Goal: Navigation & Orientation: Find specific page/section

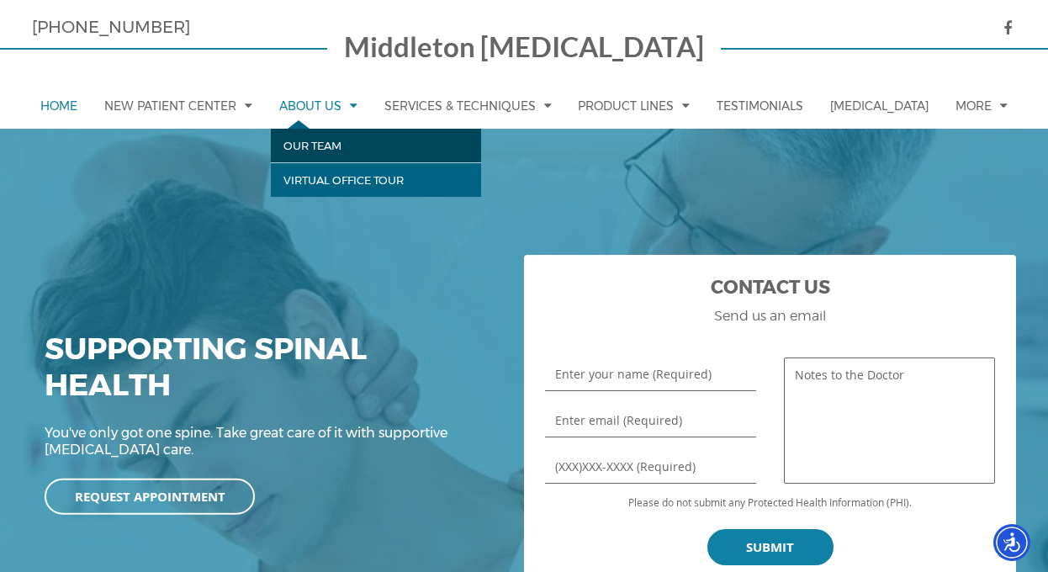
drag, startPoint x: 343, startPoint y: 151, endPoint x: 333, endPoint y: 150, distance: 10.2
click at [343, 152] on link "Our Team" at bounding box center [376, 146] width 210 height 34
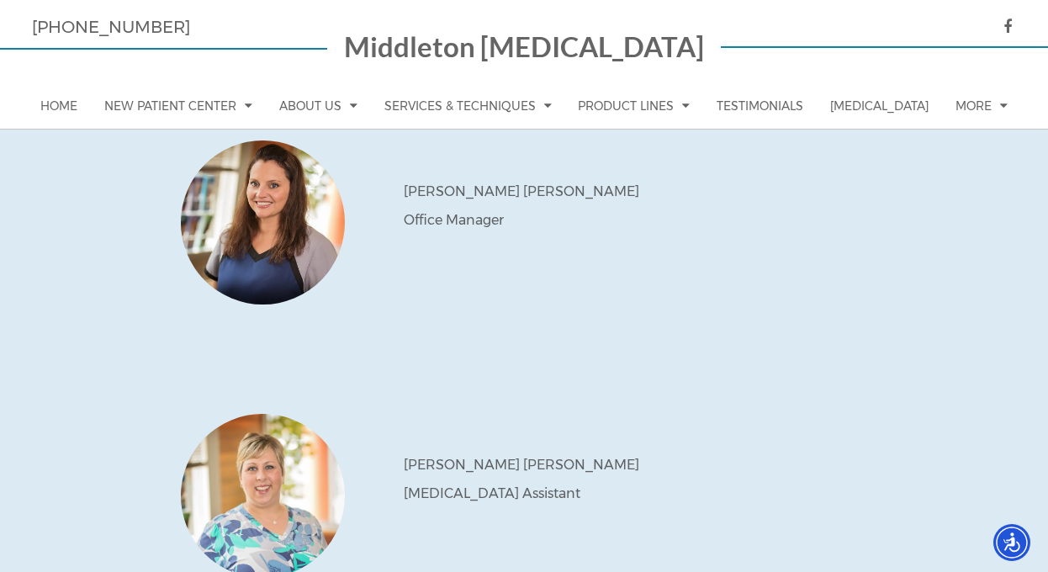
scroll to position [663, 0]
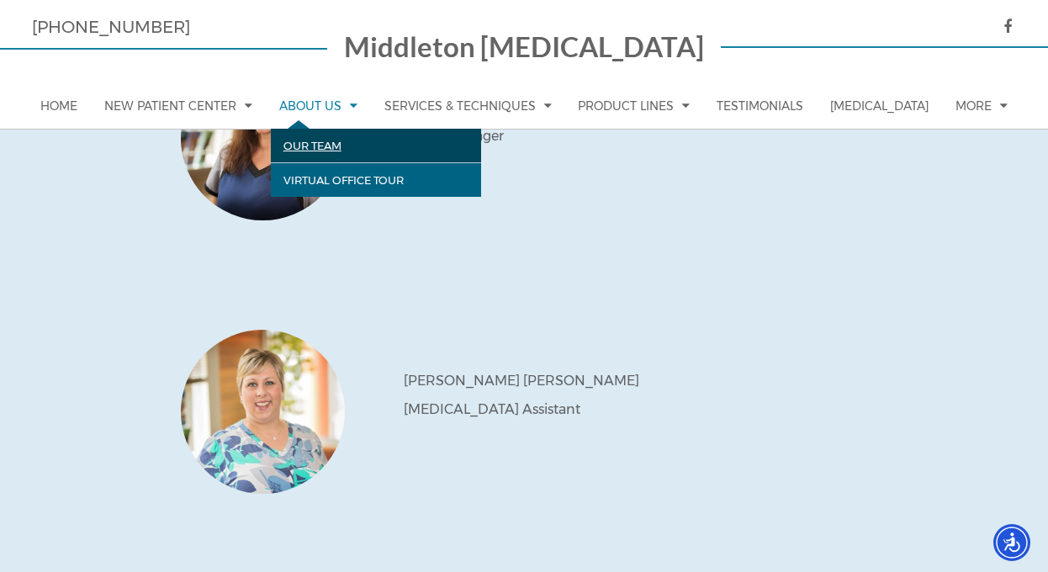
click at [328, 147] on link "Our Team" at bounding box center [376, 146] width 210 height 34
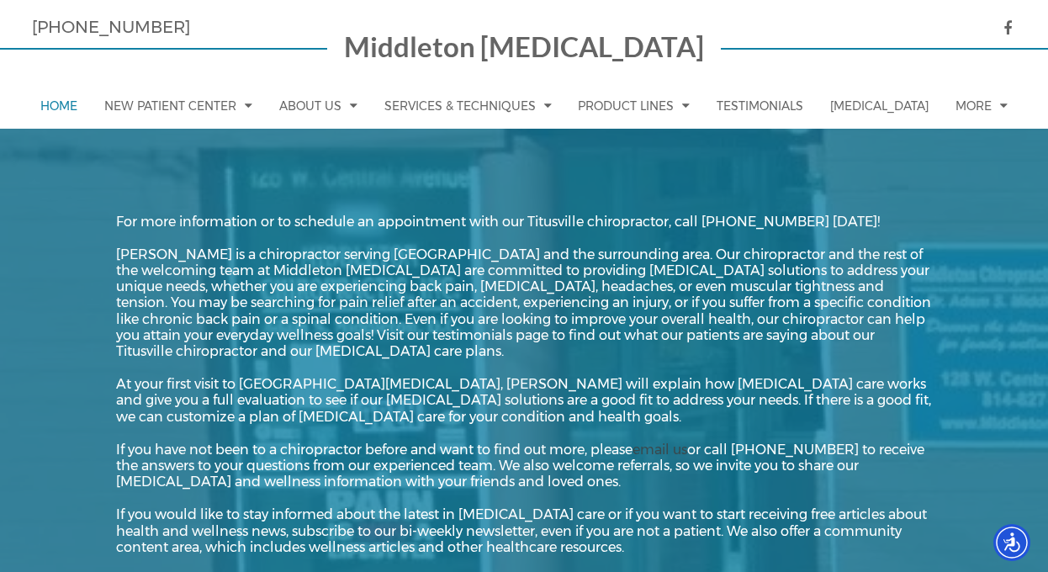
scroll to position [1468, 0]
drag, startPoint x: 329, startPoint y: 300, endPoint x: 385, endPoint y: 300, distance: 56.4
click at [385, 300] on p "Dr. Adam Middleton is a chiropractor serving Titusville and the surrounding are…" at bounding box center [524, 302] width 816 height 113
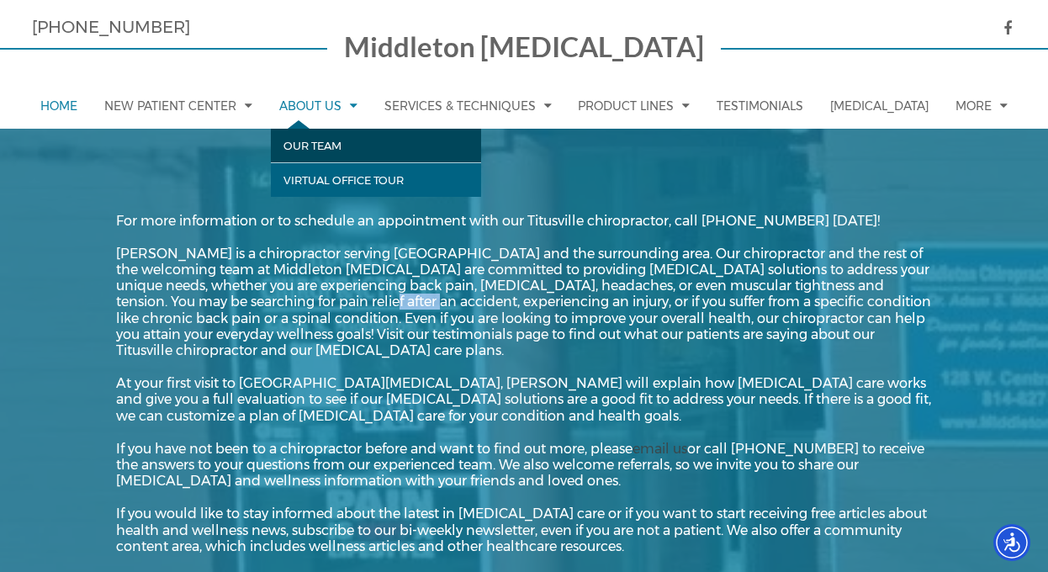
click at [331, 145] on link "Our Team" at bounding box center [376, 146] width 210 height 34
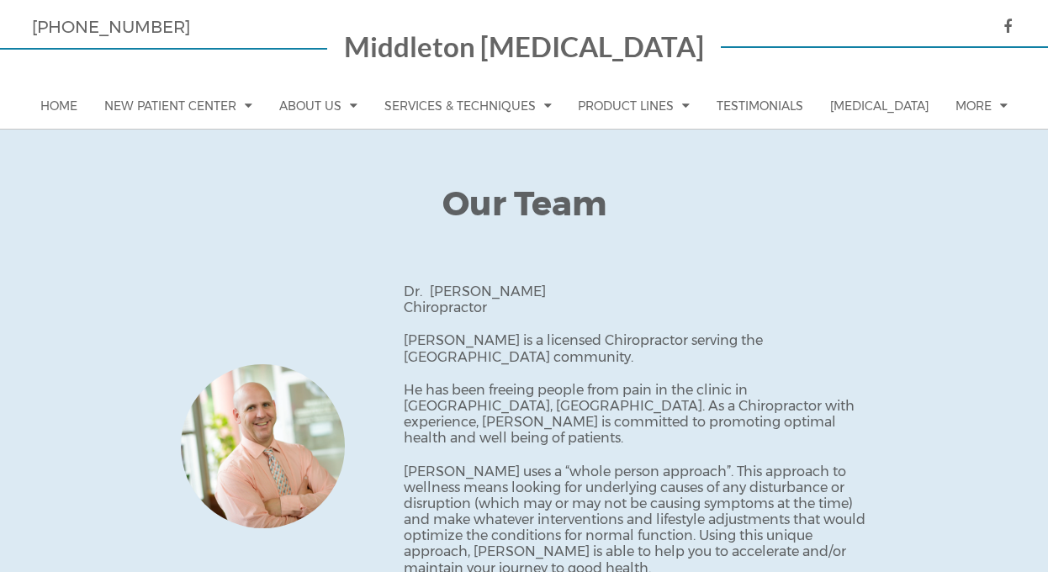
scroll to position [522, 0]
